Goal: Task Accomplishment & Management: Use online tool/utility

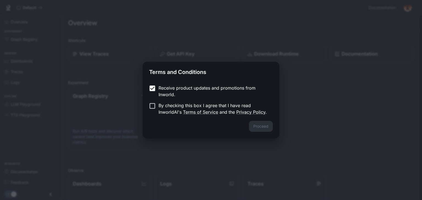
click at [163, 104] on p "By checking this box I agree that I have read InworldAI's Terms of Service and …" at bounding box center [213, 108] width 110 height 13
click at [271, 125] on button "Proceed" at bounding box center [261, 126] width 24 height 11
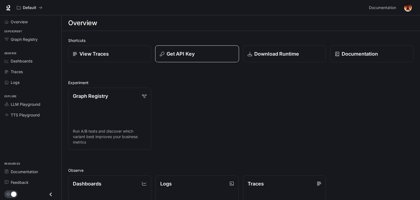
click at [199, 54] on div "Get API Key" at bounding box center [197, 53] width 74 height 7
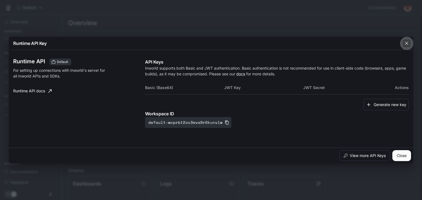
click at [403, 44] on div "button" at bounding box center [406, 43] width 9 height 9
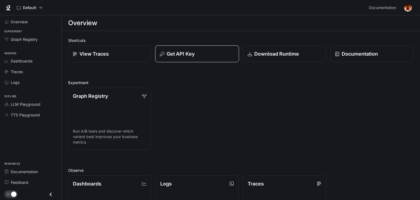
click at [173, 49] on button "Get API Key" at bounding box center [197, 54] width 84 height 17
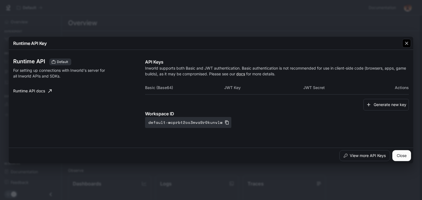
click at [405, 44] on icon "button" at bounding box center [406, 43] width 3 height 3
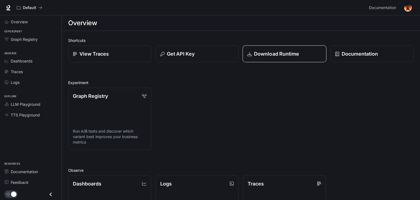
click at [291, 52] on p "Download Runtime" at bounding box center [276, 53] width 45 height 7
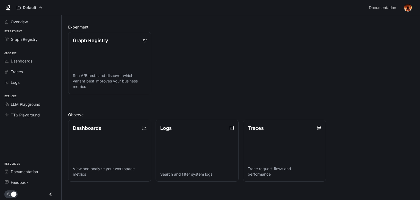
scroll to position [132, 0]
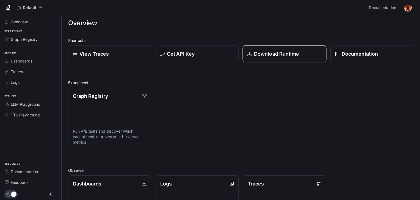
click at [314, 53] on div "Download Runtime" at bounding box center [284, 53] width 74 height 7
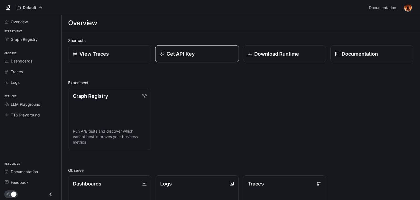
click at [216, 49] on button "Get API Key" at bounding box center [197, 54] width 84 height 17
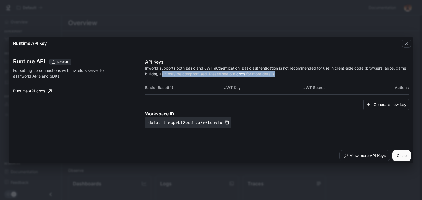
drag, startPoint x: 161, startPoint y: 76, endPoint x: 379, endPoint y: 76, distance: 218.8
click at [379, 76] on p "Inworld supports both Basic and JWT authentication. Basic authentication is not…" at bounding box center [277, 71] width 264 height 12
click at [294, 78] on div "API Keys Inworld supports both Basic and JWT authentication. Basic authenticati…" at bounding box center [277, 93] width 264 height 69
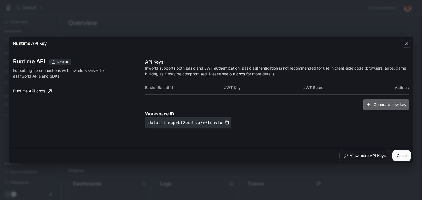
click at [371, 105] on icon "button" at bounding box center [368, 104] width 5 height 5
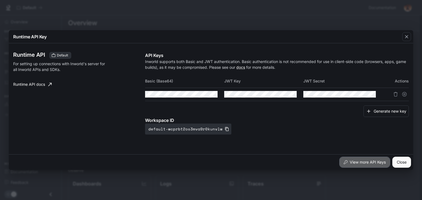
click at [350, 161] on button "View more API Keys" at bounding box center [364, 162] width 51 height 11
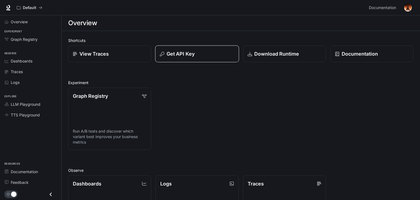
click at [180, 48] on button "Get API Key" at bounding box center [197, 54] width 84 height 17
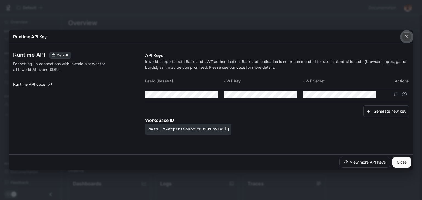
click at [405, 37] on icon "button" at bounding box center [406, 36] width 5 height 5
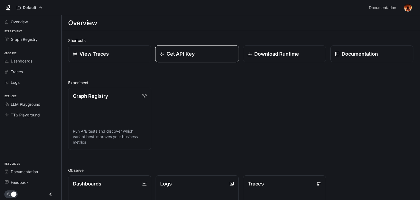
click at [188, 51] on p "Get API Key" at bounding box center [180, 53] width 28 height 7
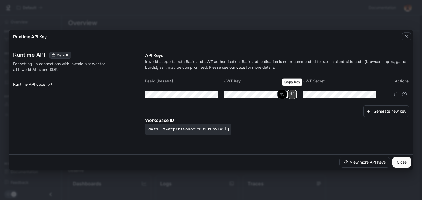
click at [289, 94] on button "Copy Key" at bounding box center [291, 94] width 9 height 9
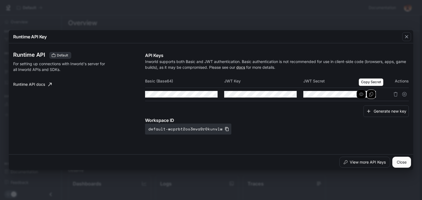
click at [367, 97] on button "Copy Secret" at bounding box center [370, 94] width 9 height 9
click at [406, 34] on icon "button" at bounding box center [406, 36] width 5 height 5
